Goal: Obtain resource: Download file/media

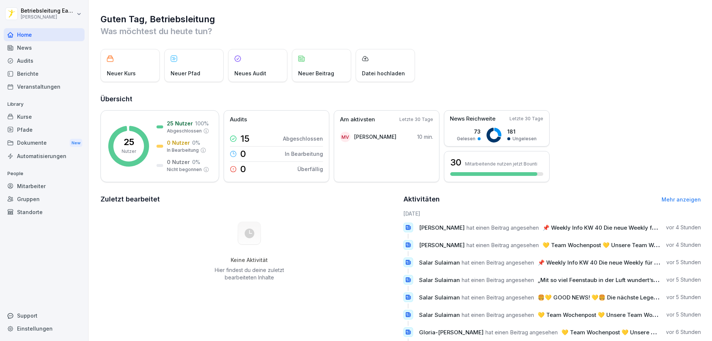
click at [27, 50] on div "News" at bounding box center [44, 47] width 81 height 13
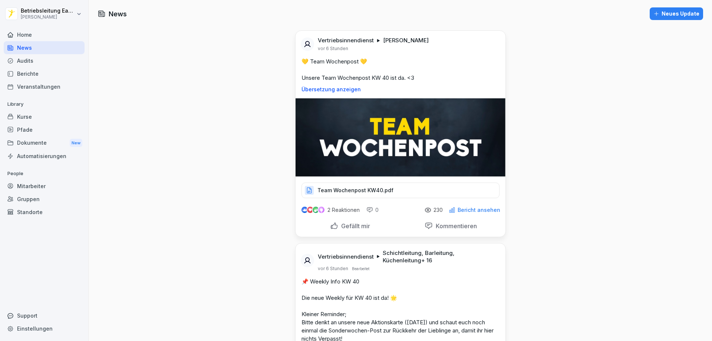
click at [394, 189] on div "Team Wochenpost KW40.pdf" at bounding box center [400, 190] width 198 height 16
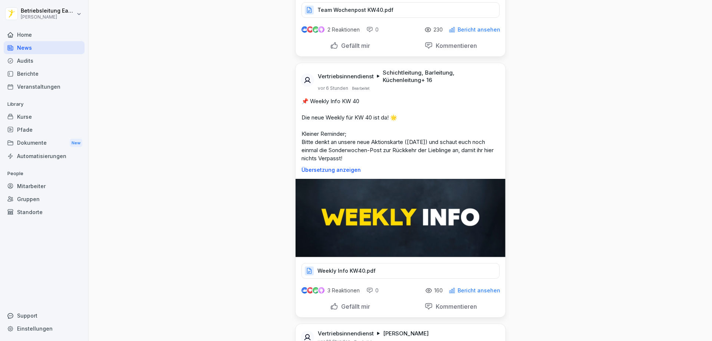
scroll to position [185, 0]
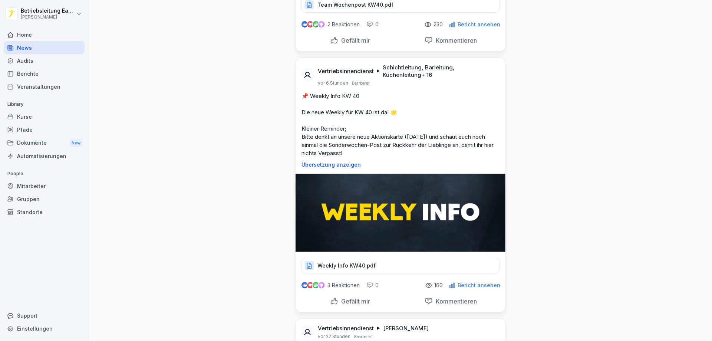
click at [372, 265] on div "Weekly Info KW40.pdf" at bounding box center [400, 266] width 198 height 16
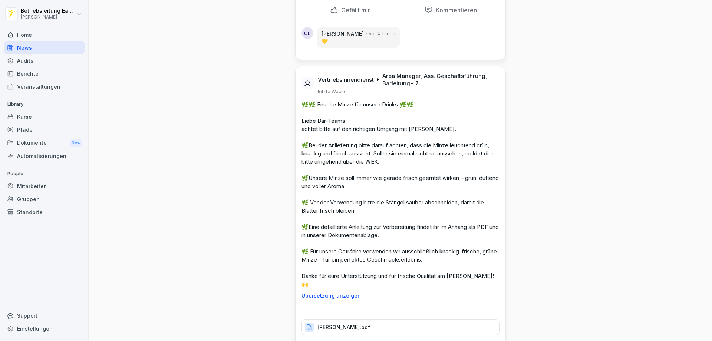
scroll to position [5449, 0]
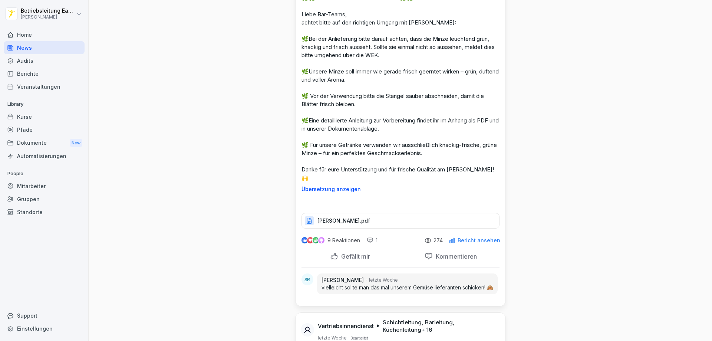
scroll to position [5635, 0]
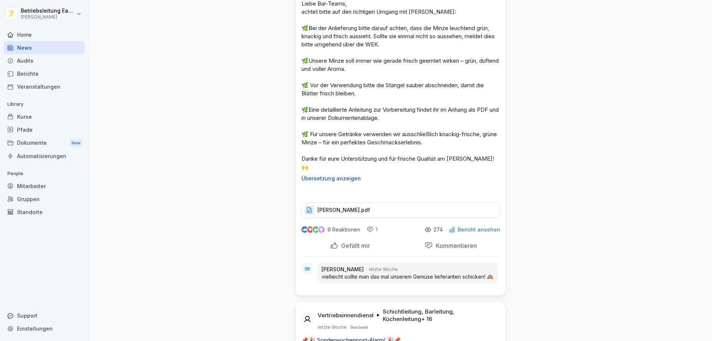
click at [46, 143] on div "Dokumente New" at bounding box center [44, 143] width 81 height 14
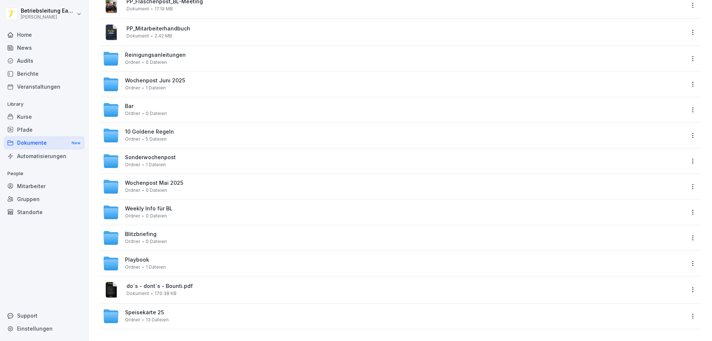
scroll to position [191, 0]
click at [145, 206] on span "Weekly Info für BL" at bounding box center [148, 208] width 47 height 6
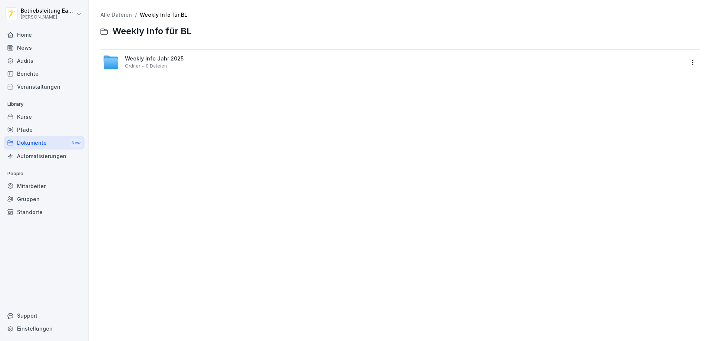
click at [158, 60] on span "Weekly Info Jahr 2025" at bounding box center [154, 59] width 59 height 6
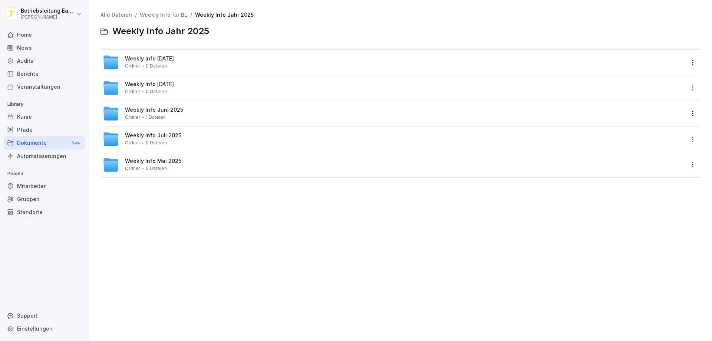
click at [174, 62] on div "Weekly Info September 2025 Ordner 0 Dateien" at bounding box center [149, 62] width 49 height 13
click at [155, 66] on span "8 Dateien" at bounding box center [156, 65] width 21 height 5
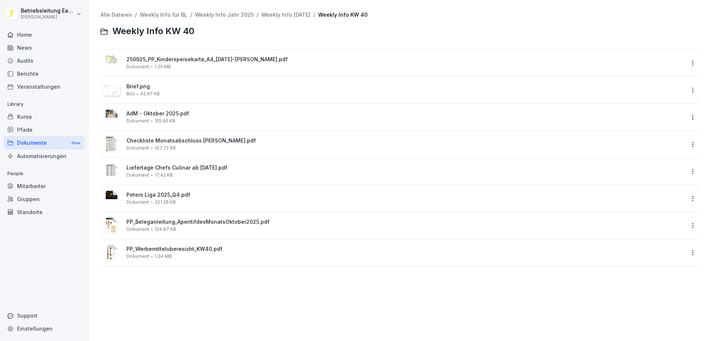
click at [142, 195] on span "Peters Liga 2025_Q4.pdf" at bounding box center [405, 195] width 558 height 6
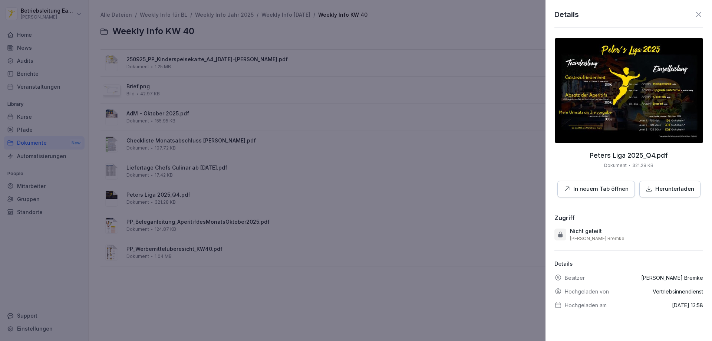
click at [657, 186] on p "Herunterladen" at bounding box center [674, 189] width 39 height 9
drag, startPoint x: 223, startPoint y: 292, endPoint x: 214, endPoint y: 286, distance: 10.8
click at [223, 292] on div at bounding box center [356, 170] width 712 height 341
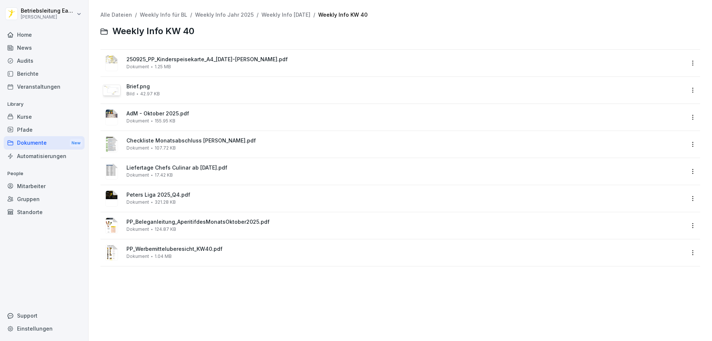
click at [166, 248] on span "PP_Werbemitteluberesicht_KW40.pdf" at bounding box center [405, 249] width 558 height 6
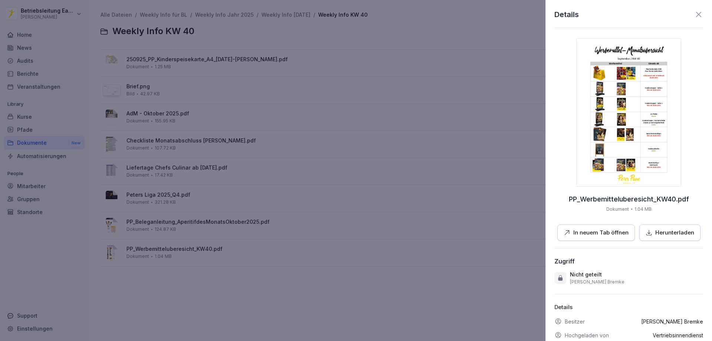
drag, startPoint x: 660, startPoint y: 232, endPoint x: 571, endPoint y: 212, distance: 91.6
click at [660, 233] on p "Herunterladen" at bounding box center [674, 232] width 39 height 9
drag, startPoint x: 259, startPoint y: 274, endPoint x: 262, endPoint y: 272, distance: 3.8
click at [259, 274] on div at bounding box center [356, 170] width 712 height 341
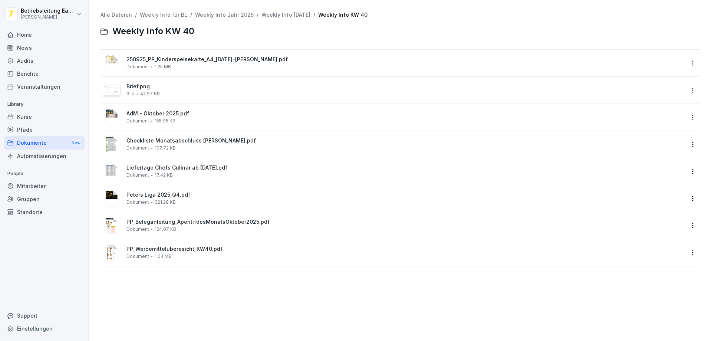
click at [234, 60] on span "250925_PP_Kinderspeisekarte_A4_Halloween-Herbst.pdf" at bounding box center [405, 59] width 558 height 6
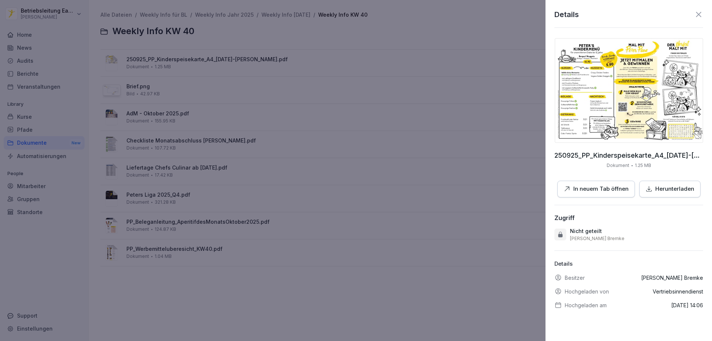
click at [669, 185] on p "Herunterladen" at bounding box center [674, 189] width 39 height 9
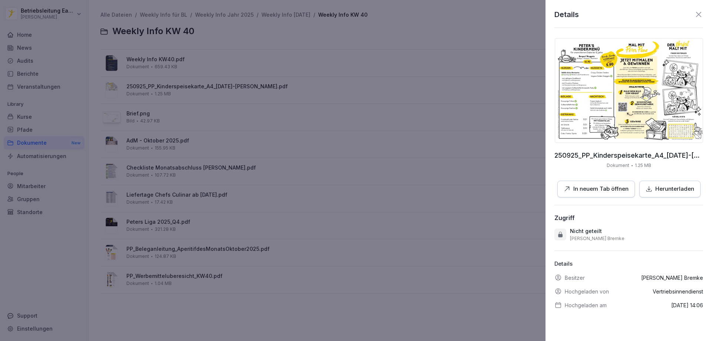
drag, startPoint x: 301, startPoint y: 315, endPoint x: 285, endPoint y: 321, distance: 17.0
click at [298, 317] on div at bounding box center [356, 170] width 712 height 341
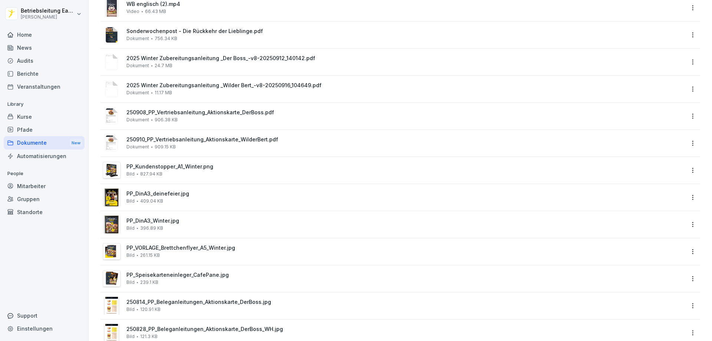
scroll to position [334, 0]
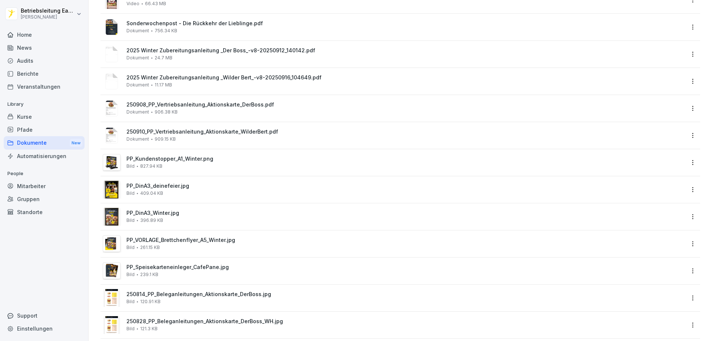
drag, startPoint x: 188, startPoint y: 28, endPoint x: 172, endPoint y: 30, distance: 16.1
click at [172, 30] on span "756.34 KB" at bounding box center [166, 30] width 23 height 5
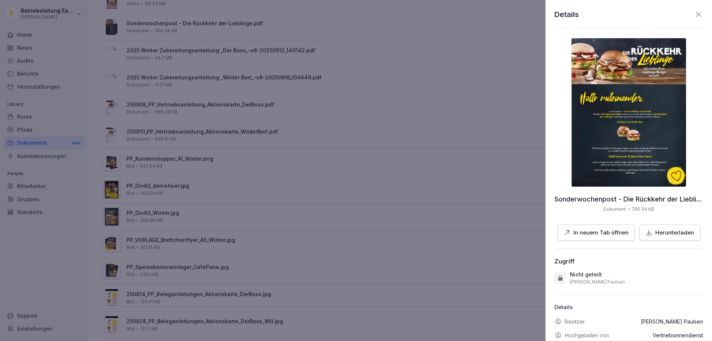
click at [658, 234] on p "Herunterladen" at bounding box center [674, 232] width 39 height 9
click at [391, 151] on div at bounding box center [356, 170] width 712 height 341
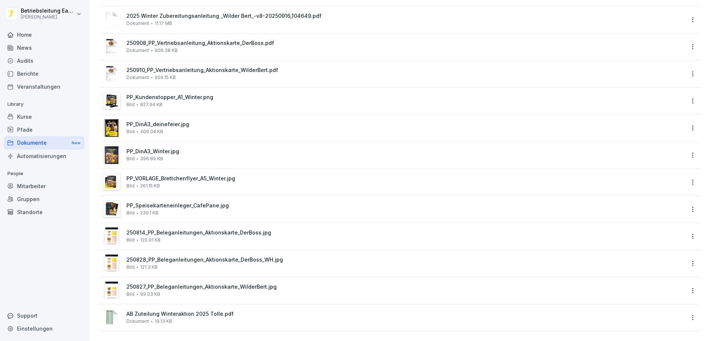
scroll to position [403, 0]
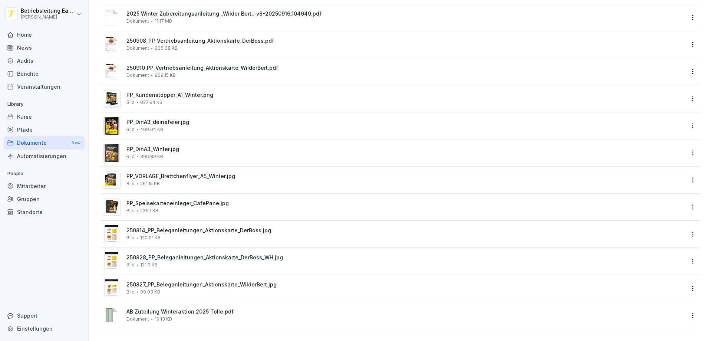
click at [231, 227] on span "250814_PP_Beleganleitungen_Aktionskarte_DerBoss.jpg" at bounding box center [405, 230] width 558 height 6
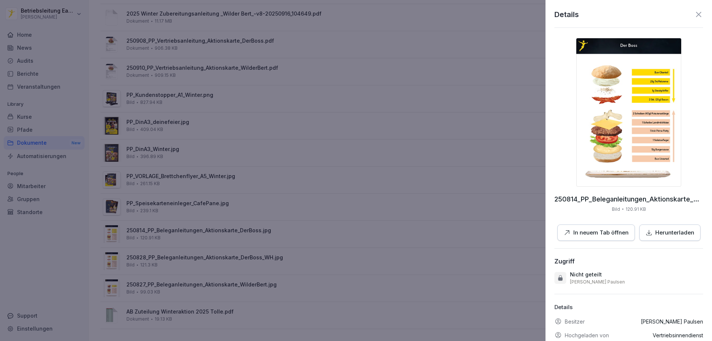
click at [667, 236] on p "Herunterladen" at bounding box center [674, 232] width 39 height 9
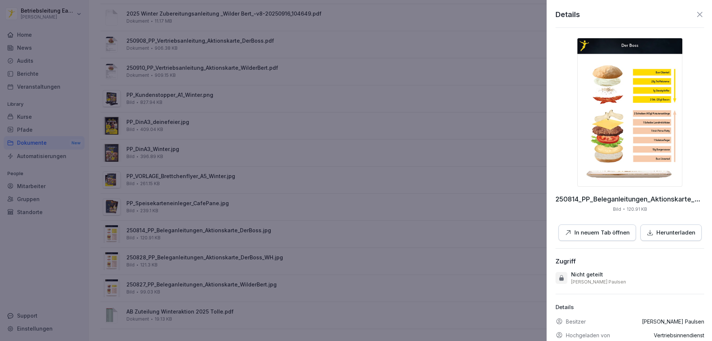
click at [269, 254] on div at bounding box center [356, 170] width 712 height 341
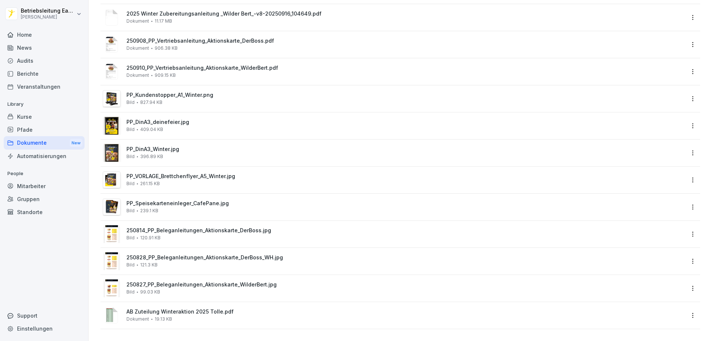
click at [281, 254] on span "250828_PP_Beleganleitungen_Aktionskarte_DerBoss_WH.jpg" at bounding box center [405, 257] width 558 height 6
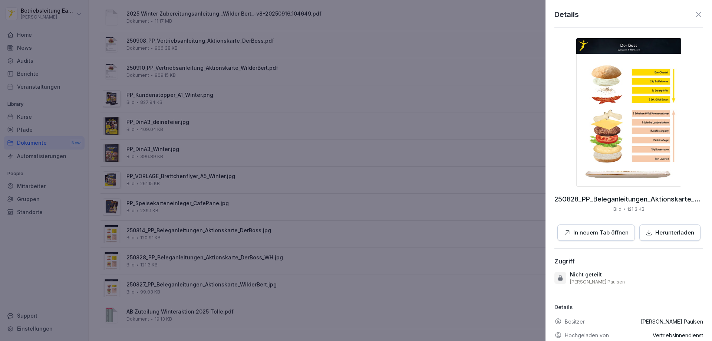
drag, startPoint x: 662, startPoint y: 231, endPoint x: 416, endPoint y: 237, distance: 246.6
click at [662, 231] on p "Herunterladen" at bounding box center [674, 232] width 39 height 9
click at [250, 283] on div at bounding box center [356, 170] width 712 height 341
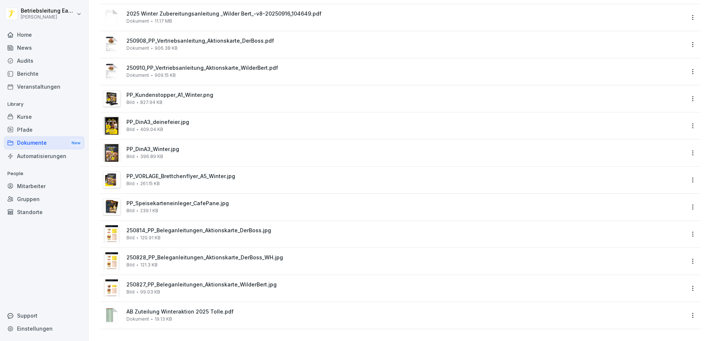
click at [256, 281] on span "250827_PP_Beleganleitungen_Aktionskarte_WilderBert.jpg" at bounding box center [405, 284] width 558 height 6
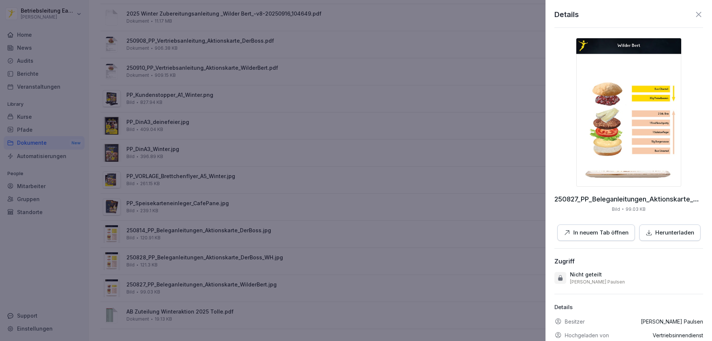
drag, startPoint x: 683, startPoint y: 233, endPoint x: 658, endPoint y: 232, distance: 25.6
click at [682, 233] on p "Herunterladen" at bounding box center [674, 232] width 39 height 9
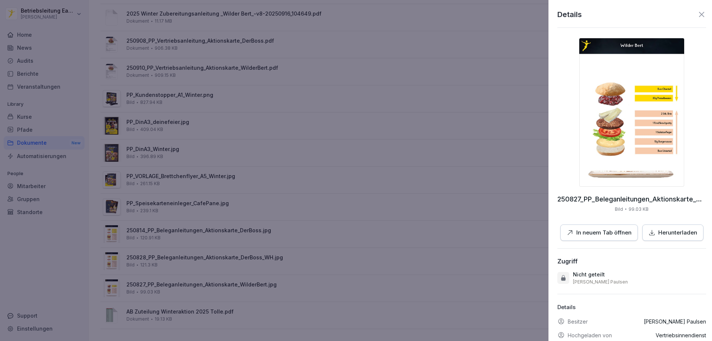
drag, startPoint x: 306, startPoint y: 266, endPoint x: 301, endPoint y: 268, distance: 5.8
click at [306, 266] on div at bounding box center [356, 170] width 712 height 341
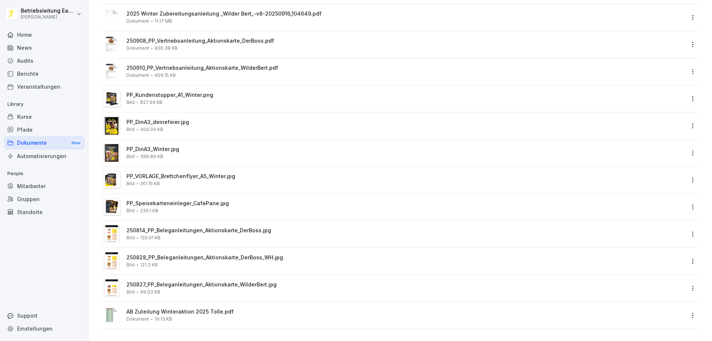
scroll to position [366, 0]
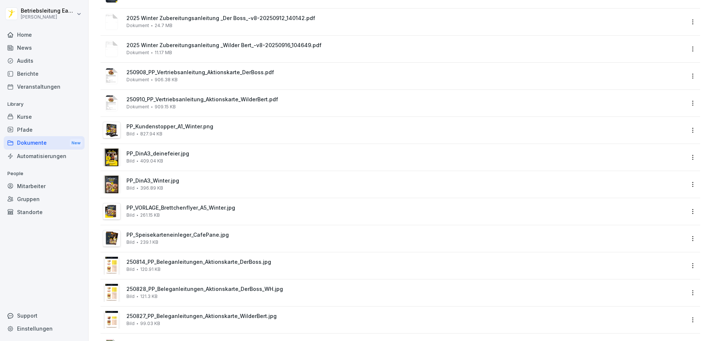
click at [227, 99] on span "250910_PP_Vertriebsanleitung_Aktionskarte_WilderBert.pdf" at bounding box center [405, 99] width 558 height 6
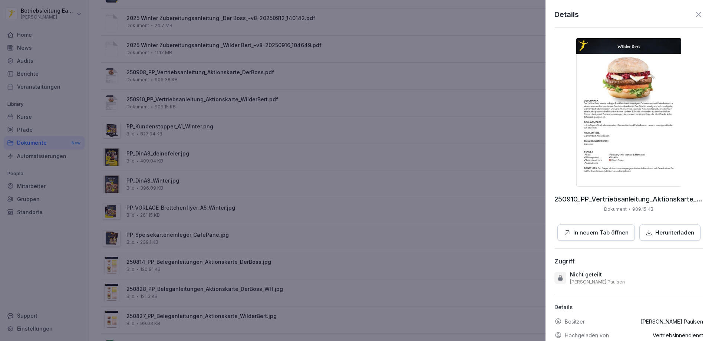
drag, startPoint x: 668, startPoint y: 232, endPoint x: 406, endPoint y: 137, distance: 278.5
click at [666, 232] on p "Herunterladen" at bounding box center [674, 232] width 39 height 9
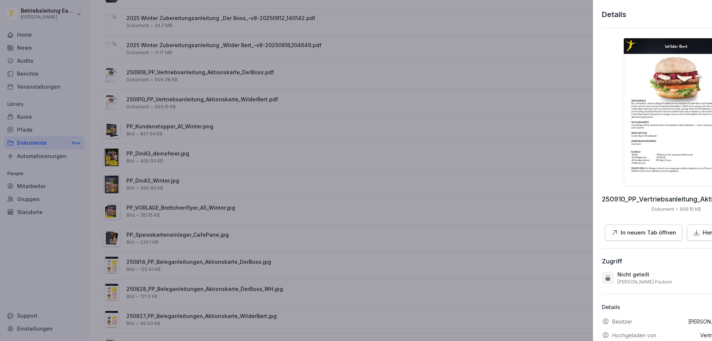
click at [228, 73] on div at bounding box center [356, 170] width 712 height 341
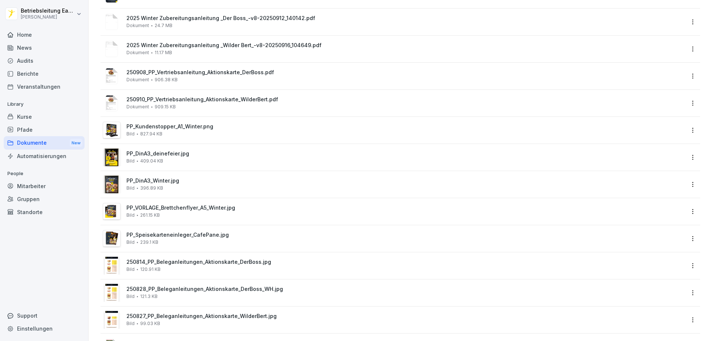
click at [215, 76] on div "250908_PP_Vertriebsanleitung_Aktionskarte_DerBoss.pdf Dokument 906.38 KB" at bounding box center [405, 75] width 558 height 13
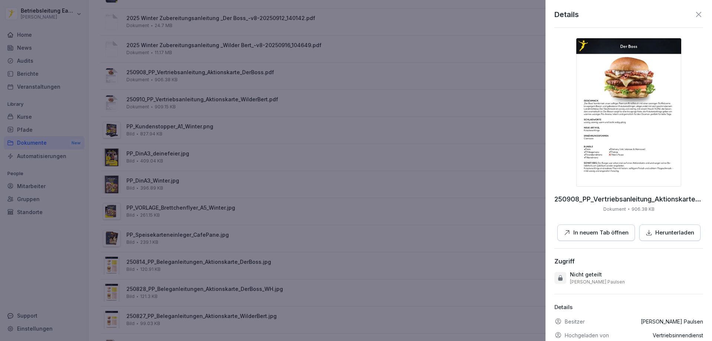
drag, startPoint x: 673, startPoint y: 236, endPoint x: 661, endPoint y: 231, distance: 13.3
click at [669, 235] on p "Herunterladen" at bounding box center [674, 232] width 39 height 9
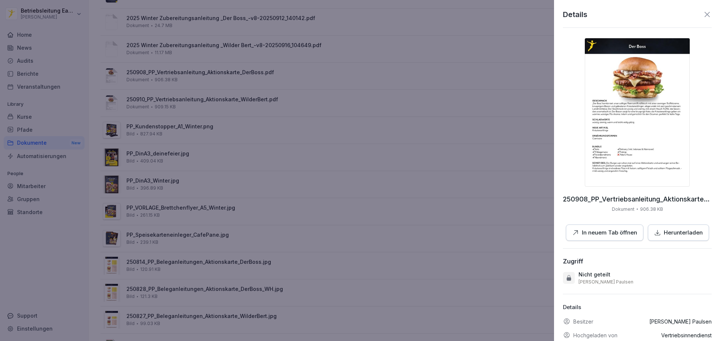
click at [312, 110] on div at bounding box center [356, 170] width 712 height 341
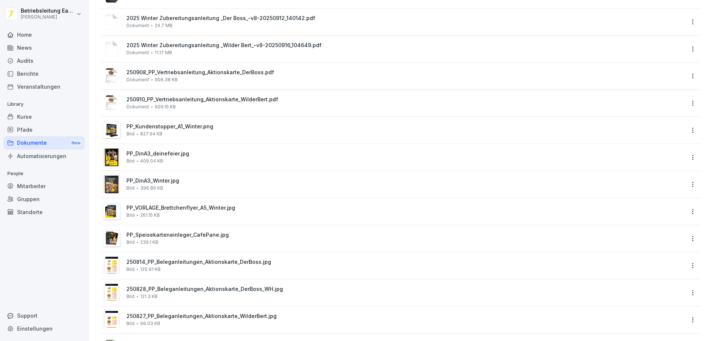
click at [247, 45] on span "2025 Winter Zubereitungsanleitung _Wilder Bert_-v8-20250916_104649.pdf" at bounding box center [405, 45] width 558 height 6
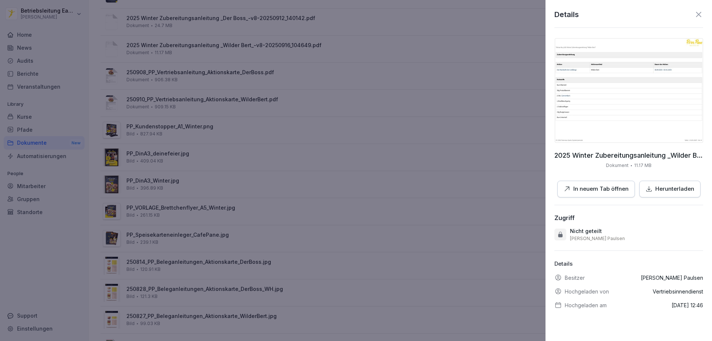
click at [656, 181] on button "Herunterladen" at bounding box center [669, 189] width 61 height 17
click at [351, 116] on div at bounding box center [356, 170] width 712 height 341
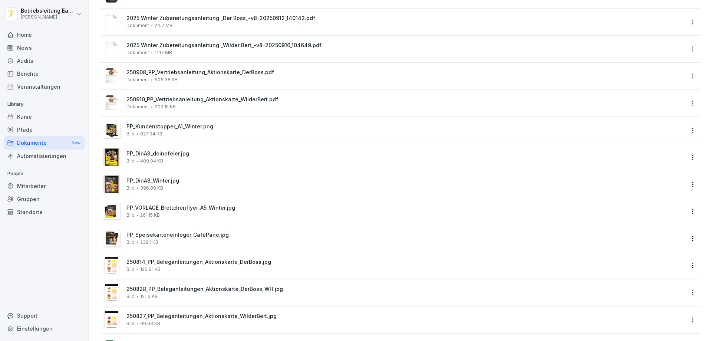
click at [275, 23] on div "2025 Winter Zubereitungsanleitung _Der Boss_-v8-20250912_140142.pdf Dokument 24…" at bounding box center [405, 21] width 558 height 13
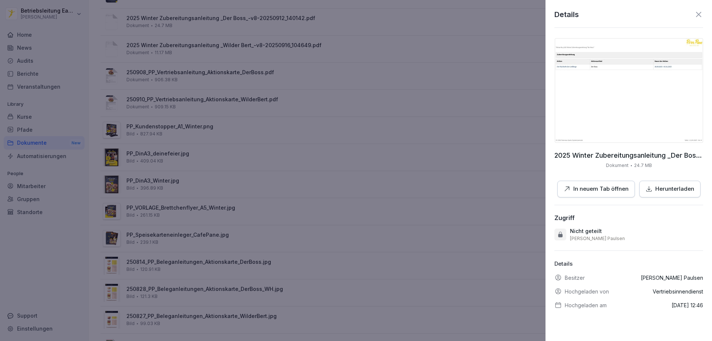
click at [680, 185] on p "Herunterladen" at bounding box center [674, 189] width 39 height 9
click at [446, 140] on div at bounding box center [356, 170] width 712 height 341
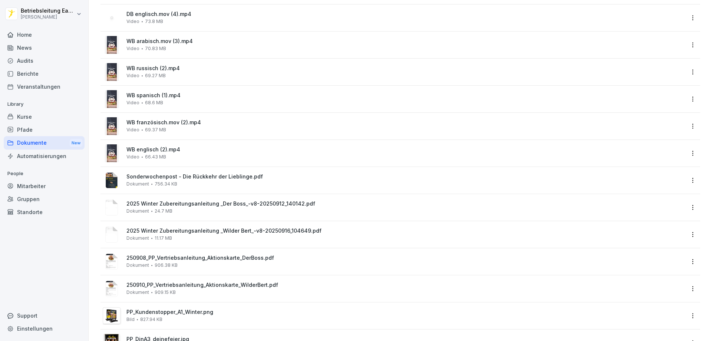
scroll to position [143, 0]
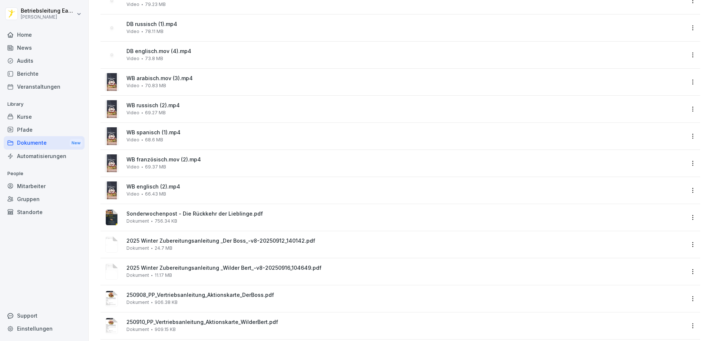
click at [163, 193] on span "66.43 MB" at bounding box center [155, 193] width 21 height 5
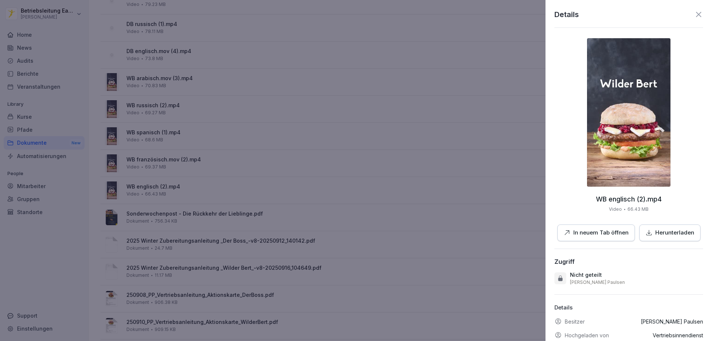
drag, startPoint x: 654, startPoint y: 232, endPoint x: 407, endPoint y: 178, distance: 252.5
click at [651, 232] on div "Herunterladen" at bounding box center [669, 232] width 49 height 9
click at [358, 153] on div at bounding box center [356, 170] width 712 height 341
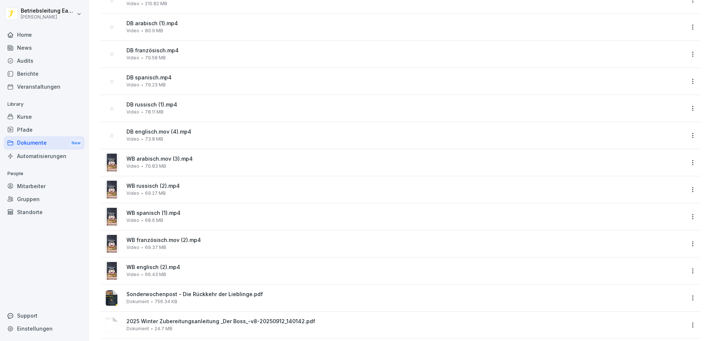
scroll to position [0, 0]
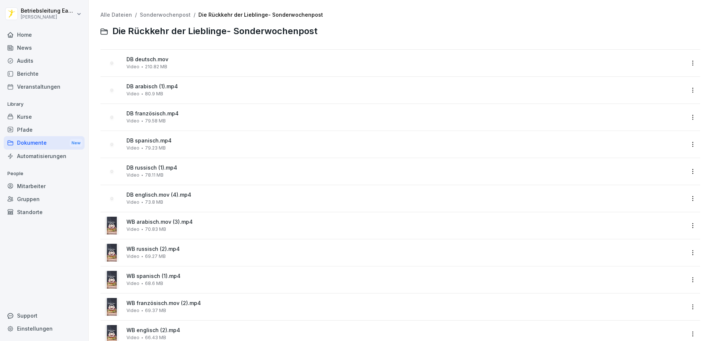
click at [166, 13] on link "Sonderwochenpost" at bounding box center [165, 14] width 51 height 6
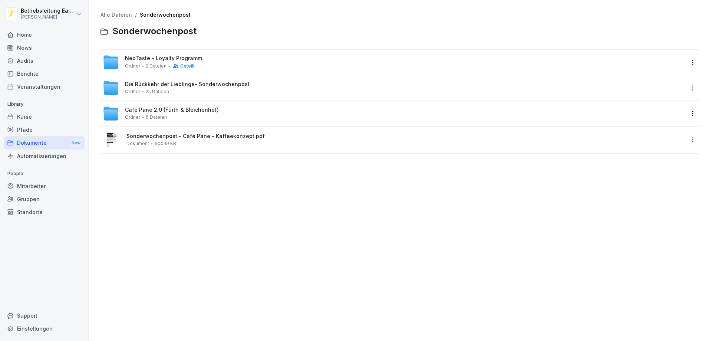
click at [123, 14] on link "Alle Dateien" at bounding box center [116, 14] width 32 height 6
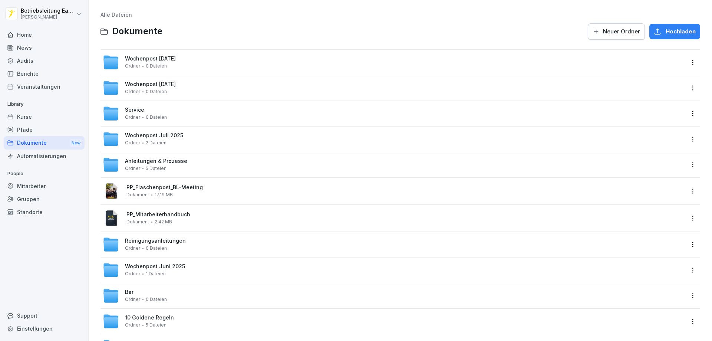
click at [167, 167] on div "Anleitungen & Prozesse Ordner 5 Dateien" at bounding box center [156, 164] width 62 height 13
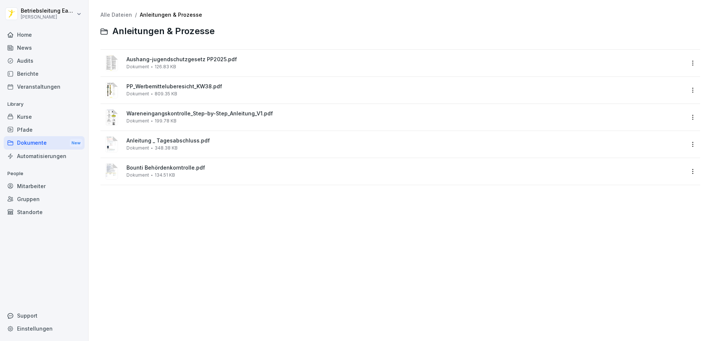
click at [120, 14] on link "Alle Dateien" at bounding box center [116, 14] width 32 height 6
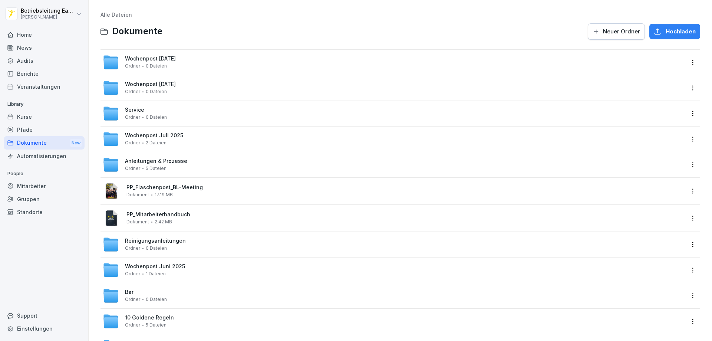
click at [160, 56] on span "Wochenpost September 2025" at bounding box center [150, 59] width 51 height 6
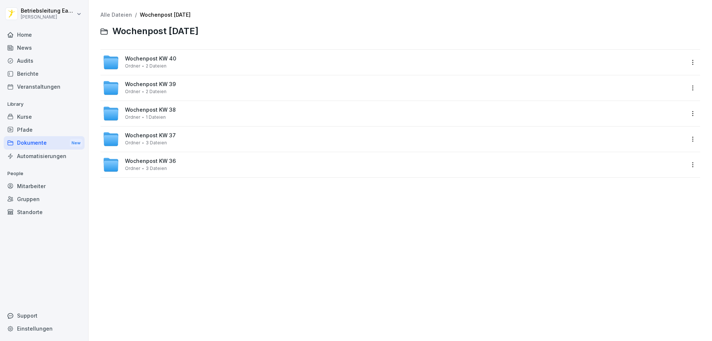
click at [157, 87] on span "Wochenpost KW 39" at bounding box center [150, 84] width 51 height 6
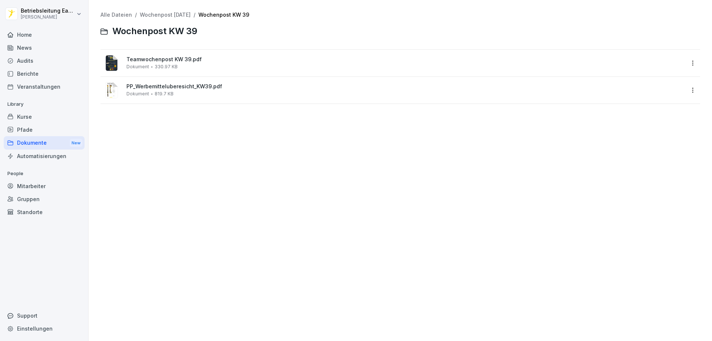
click at [164, 15] on link "Wochenpost September 2025" at bounding box center [165, 14] width 51 height 6
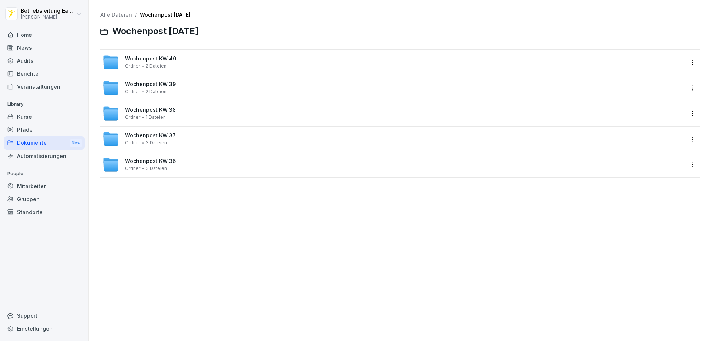
click at [121, 17] on link "Alle Dateien" at bounding box center [116, 14] width 32 height 6
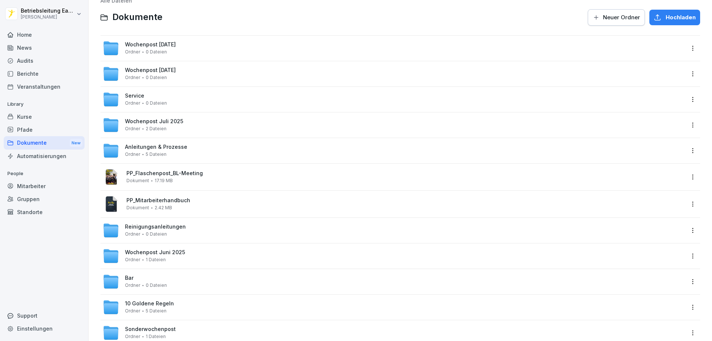
scroll to position [148, 0]
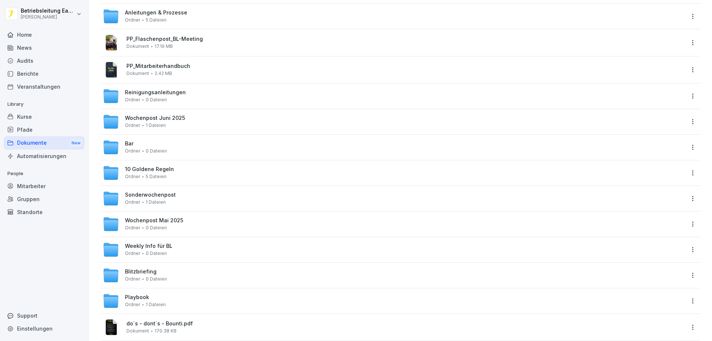
click at [147, 143] on div "Bar Ordner 0 Dateien" at bounding box center [146, 146] width 42 height 13
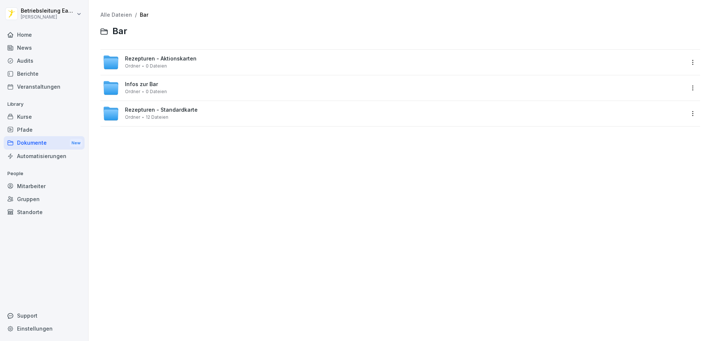
click at [156, 61] on span "Rezepturen - Aktionskarten" at bounding box center [161, 59] width 72 height 6
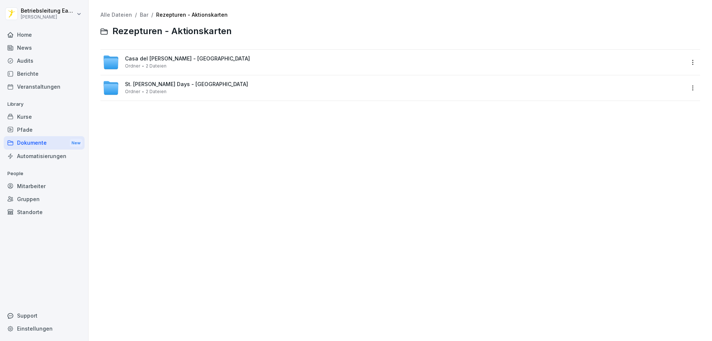
click at [142, 14] on link "Bar" at bounding box center [144, 14] width 9 height 6
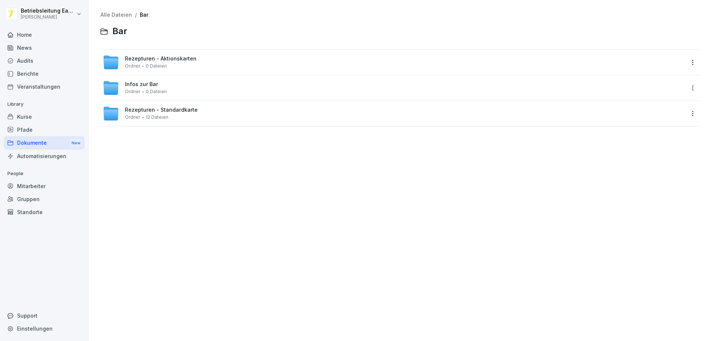
click at [151, 88] on div "Infos zur Bar Ordner 0 Dateien" at bounding box center [146, 87] width 42 height 13
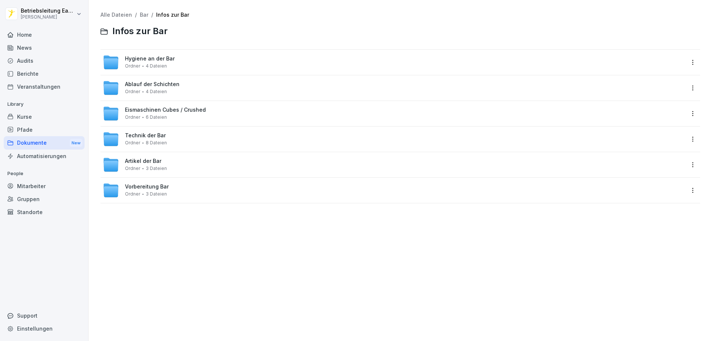
click at [143, 15] on link "Bar" at bounding box center [144, 14] width 9 height 6
